Goal: Find specific page/section: Find specific page/section

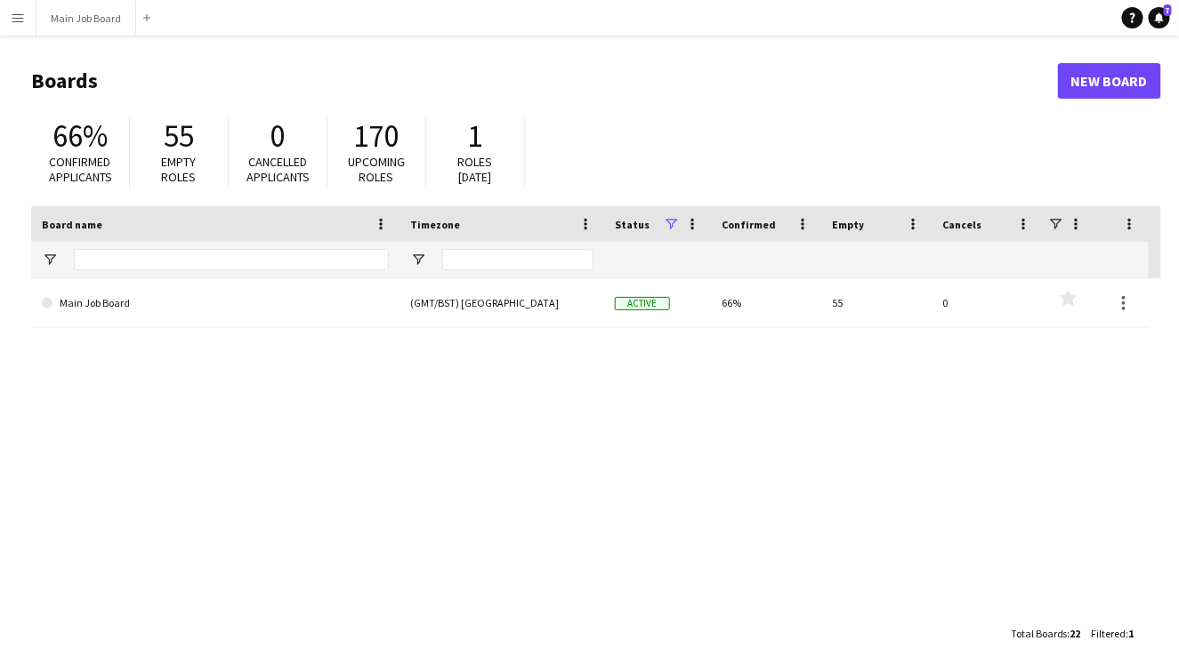
click at [24, 12] on app-icon "Menu" at bounding box center [18, 18] width 14 height 14
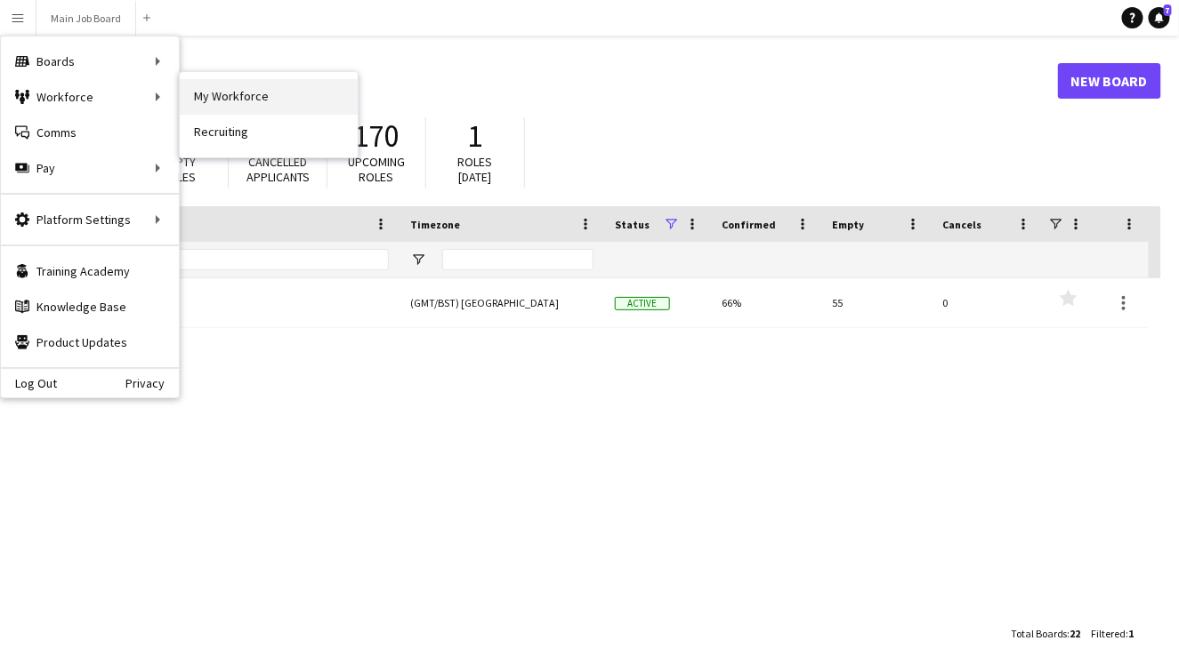
click at [213, 89] on link "My Workforce" at bounding box center [269, 97] width 178 height 36
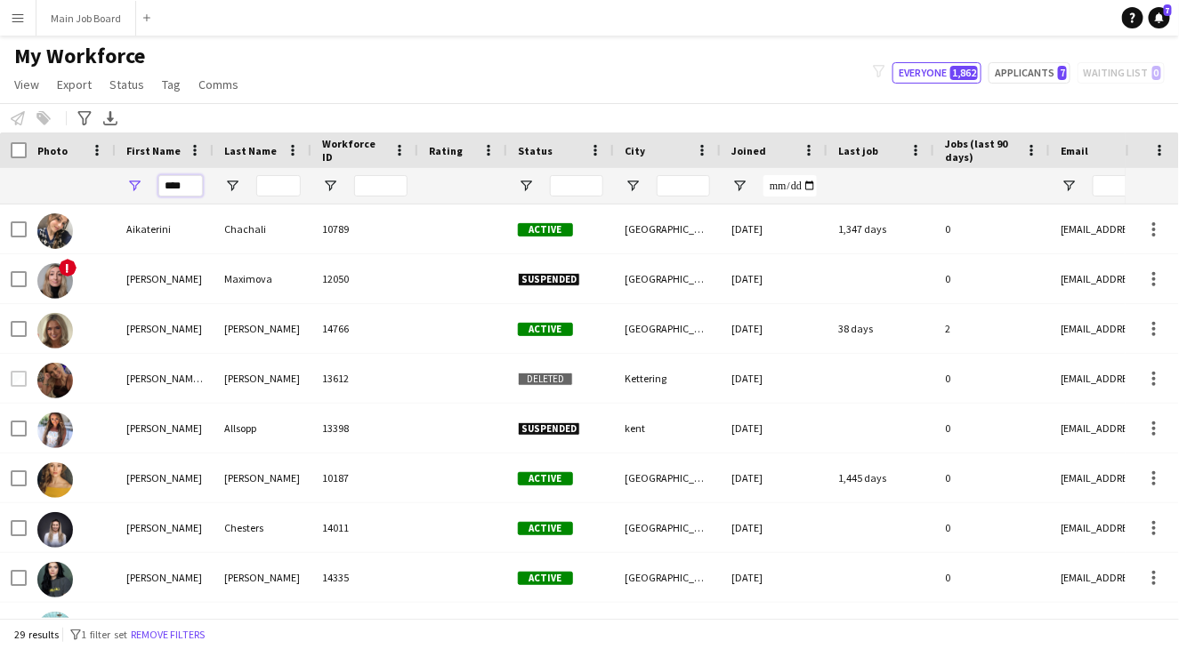
click at [194, 179] on input "****" at bounding box center [180, 185] width 44 height 21
type input "****"
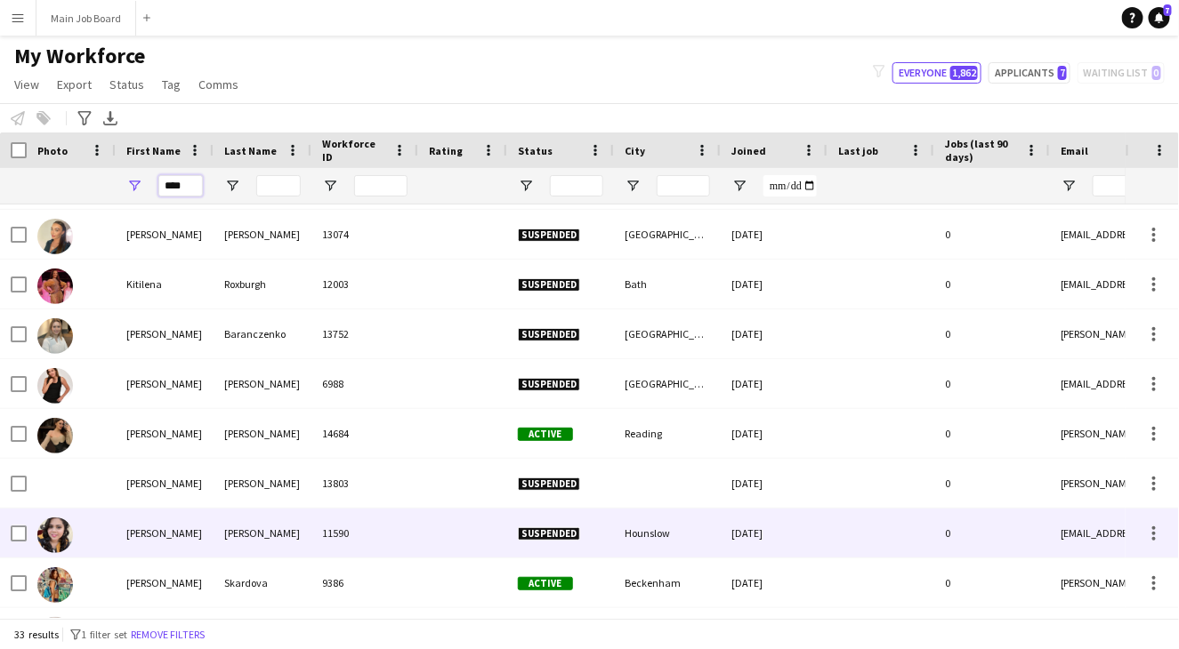
scroll to position [1043, 0]
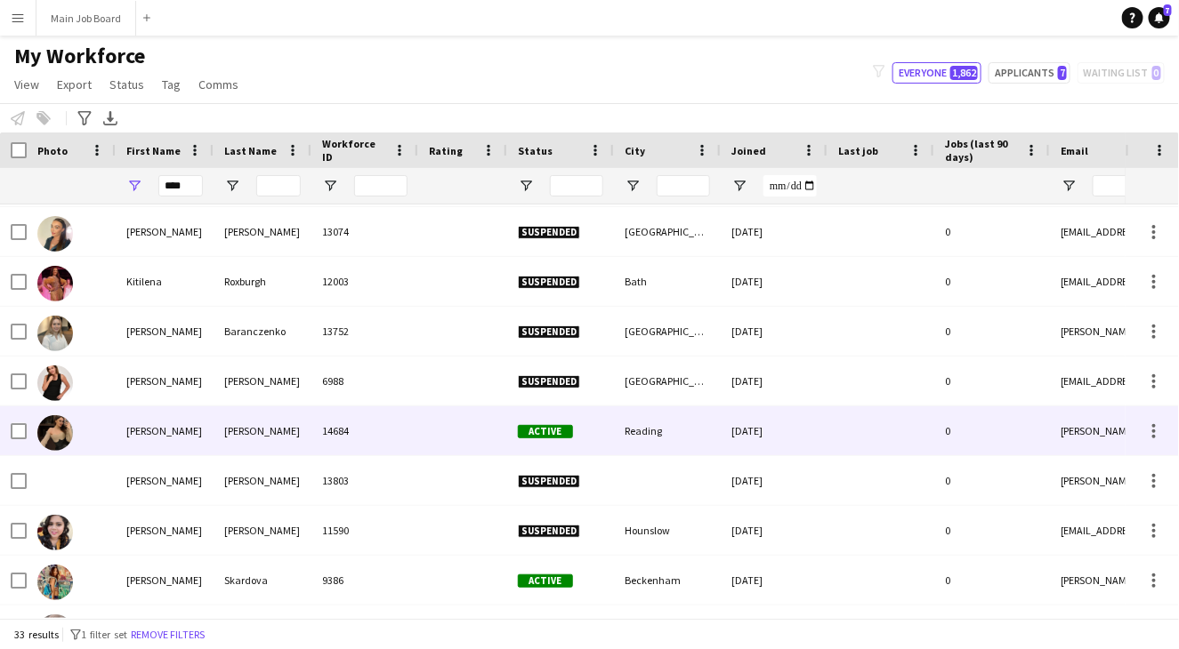
click at [247, 434] on div "[PERSON_NAME]" at bounding box center [262, 430] width 98 height 49
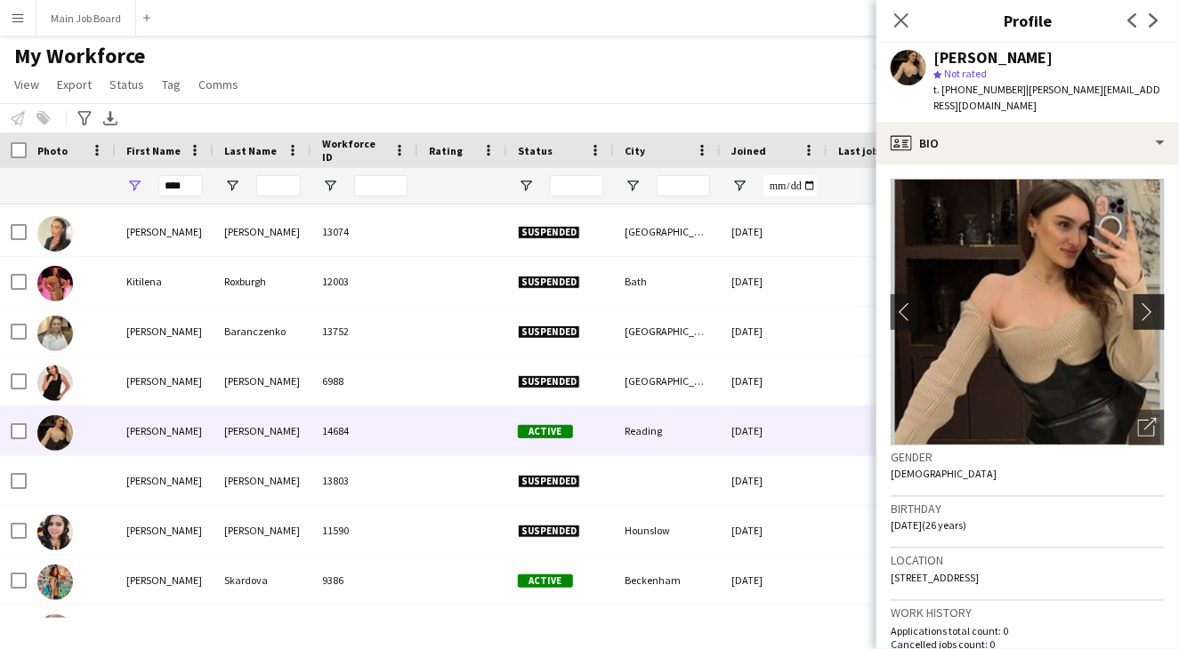
click at [1147, 302] on app-icon "chevron-right" at bounding box center [1152, 311] width 28 height 19
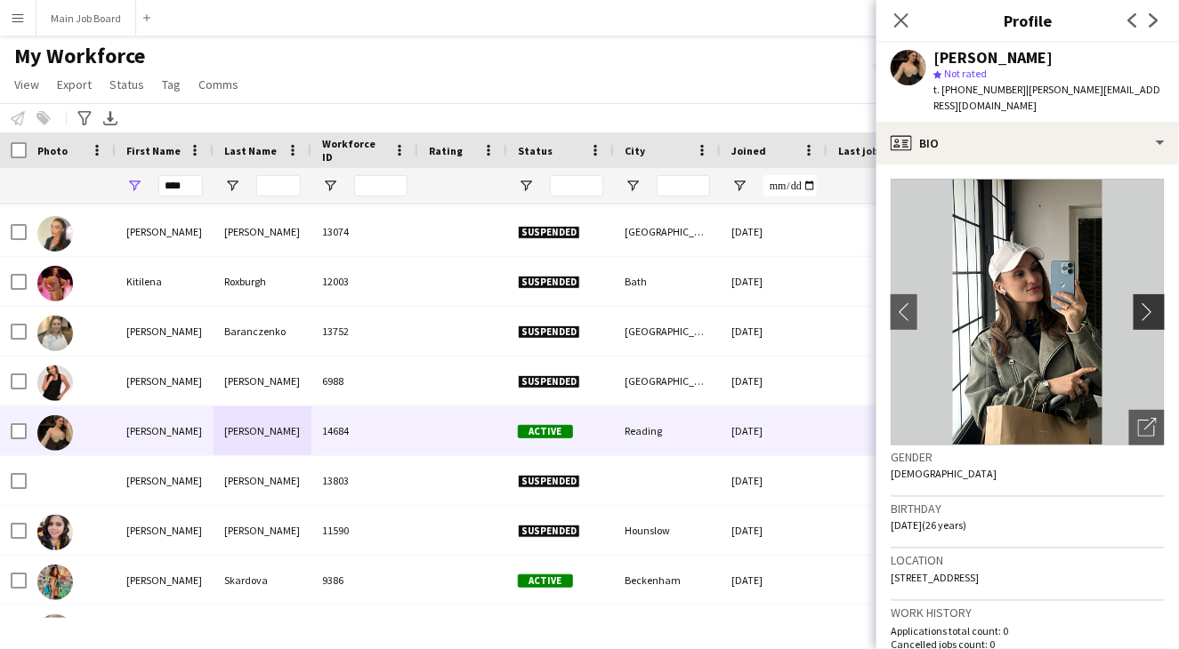
click at [1147, 302] on app-icon "chevron-right" at bounding box center [1152, 311] width 28 height 19
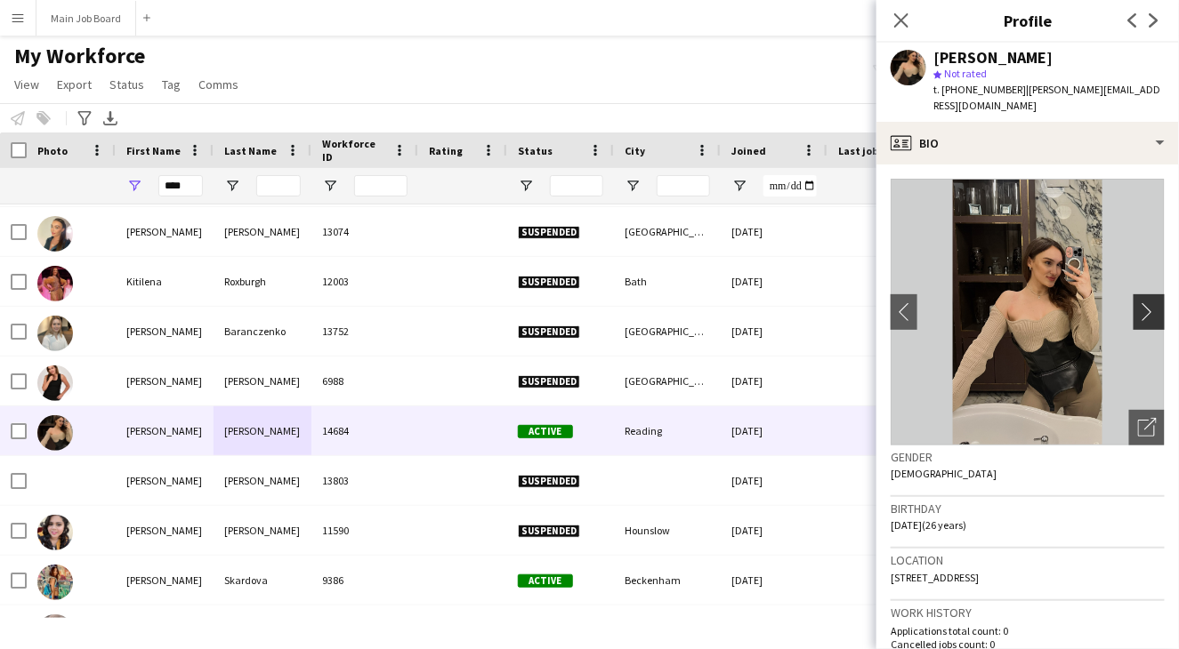
click at [1147, 302] on app-icon "chevron-right" at bounding box center [1152, 311] width 28 height 19
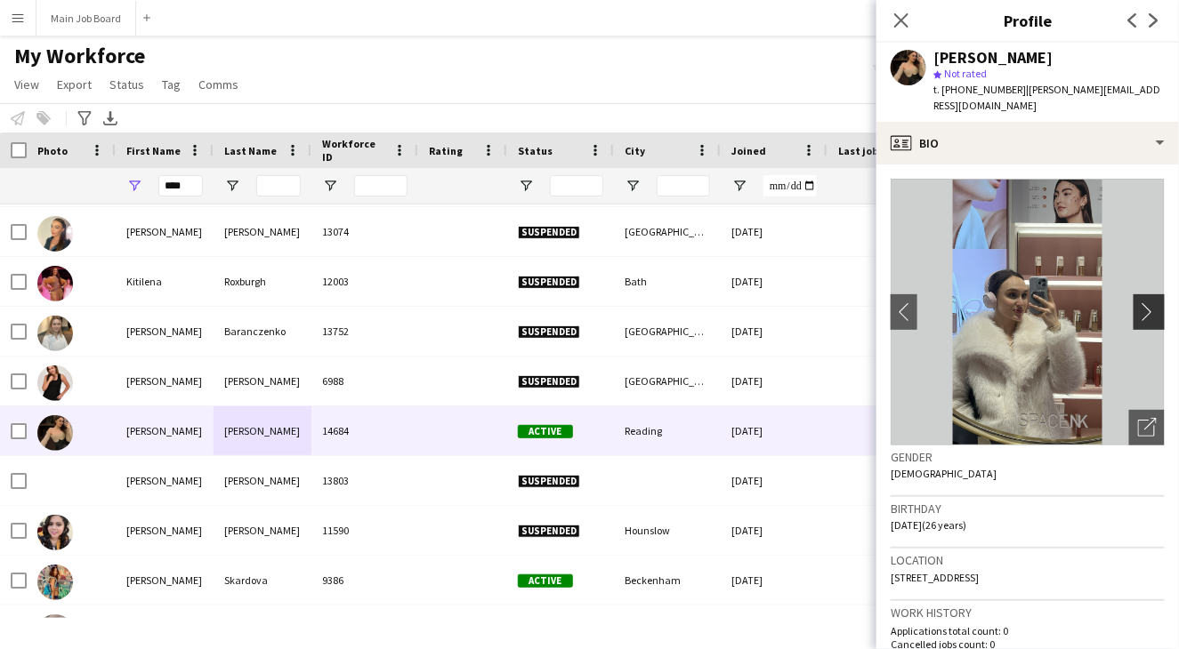
click at [1147, 302] on app-icon "chevron-right" at bounding box center [1152, 311] width 28 height 19
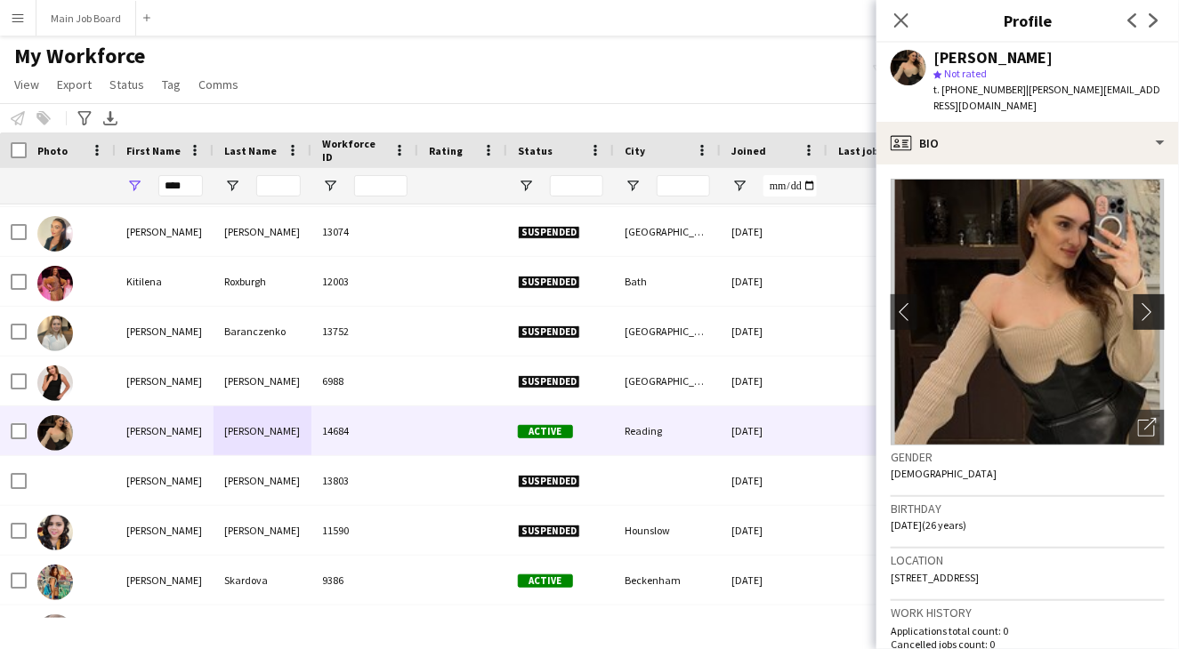
click at [1147, 302] on app-icon "chevron-right" at bounding box center [1152, 311] width 28 height 19
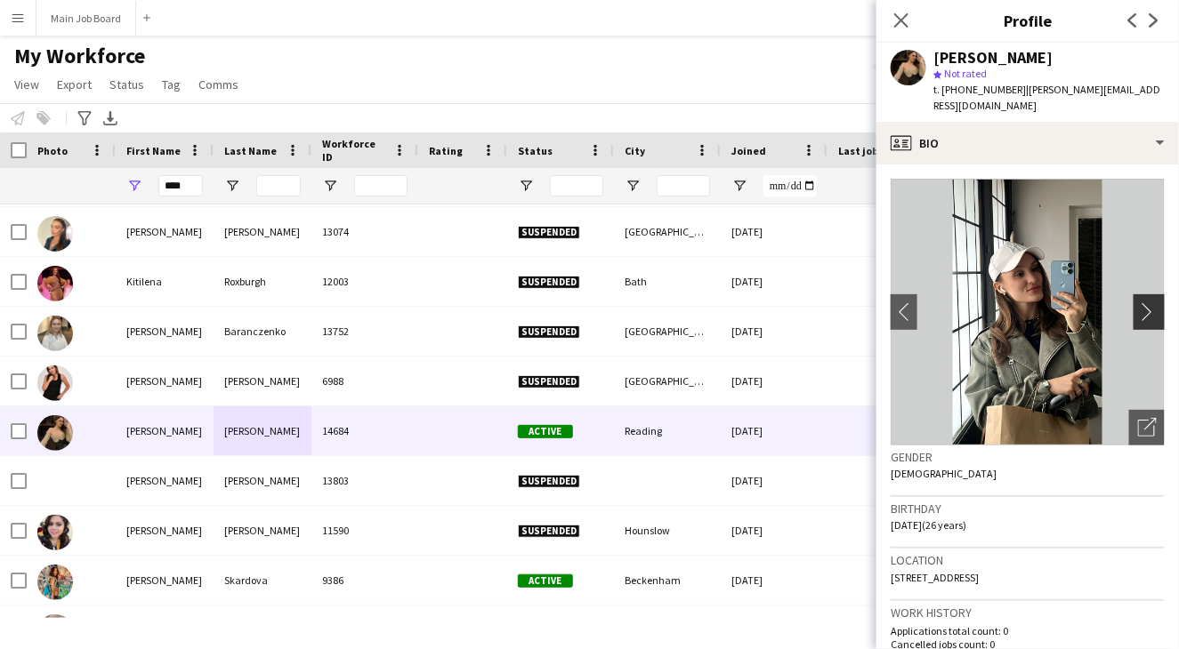
click at [1147, 302] on app-icon "chevron-right" at bounding box center [1152, 311] width 28 height 19
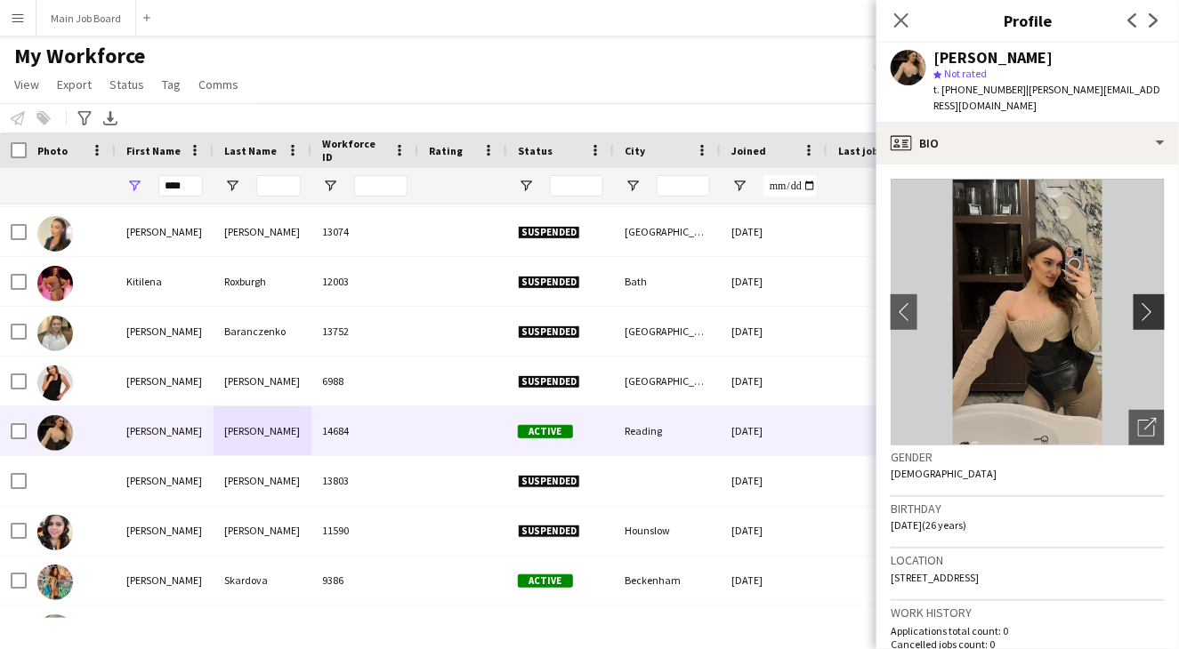
click at [1147, 302] on app-icon "chevron-right" at bounding box center [1152, 311] width 28 height 19
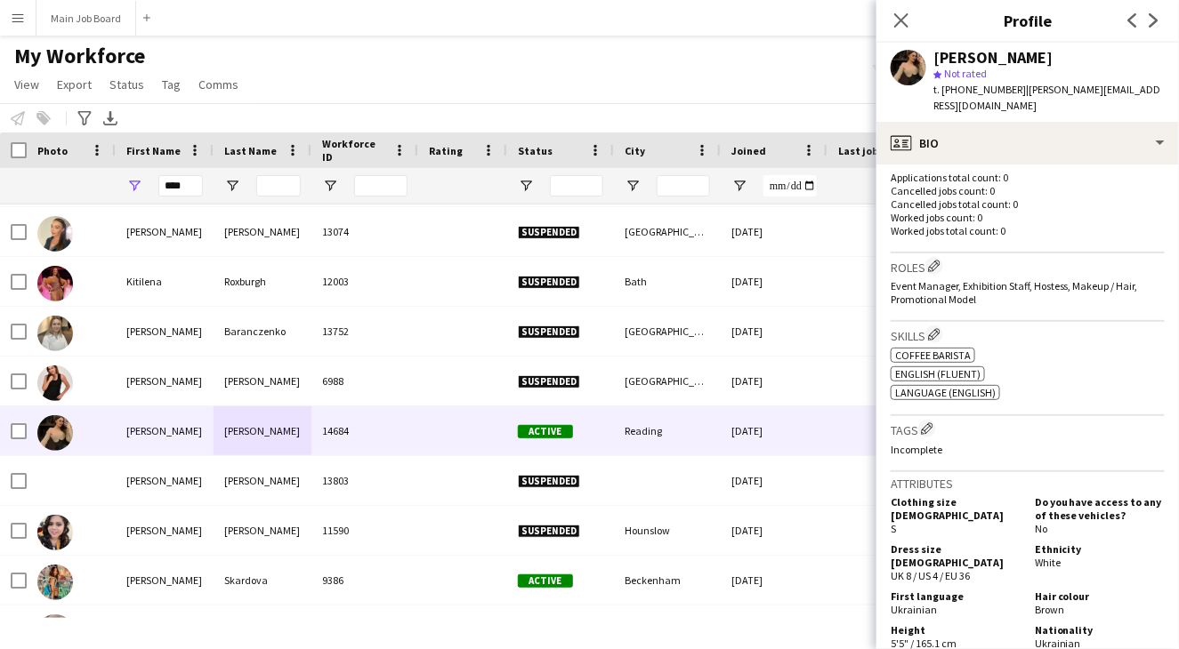
scroll to position [491, 0]
